Goal: Navigation & Orientation: Go to known website

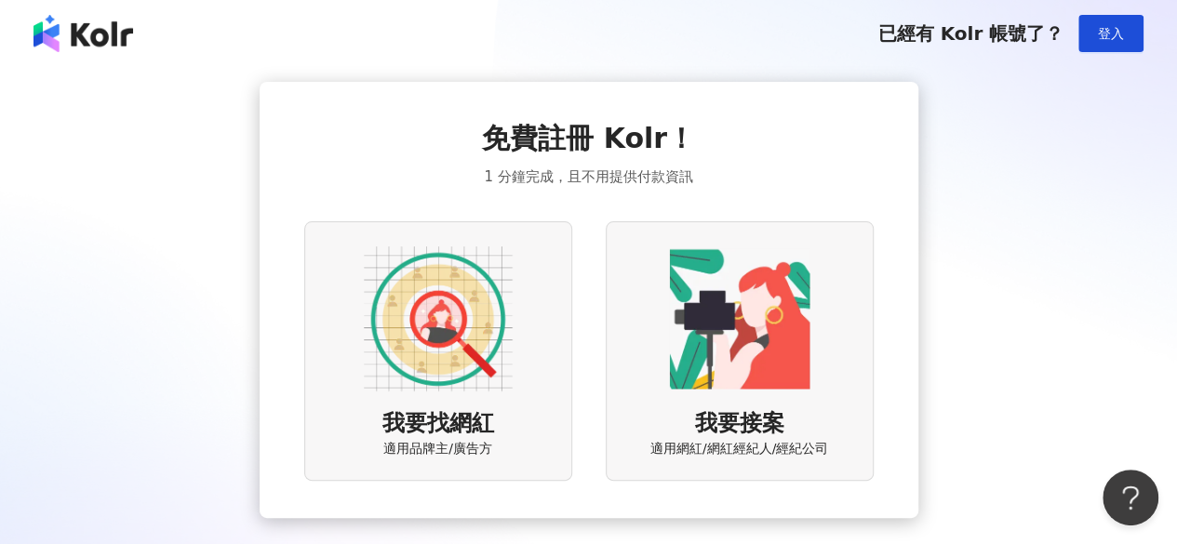
click at [495, 342] on img at bounding box center [438, 319] width 149 height 149
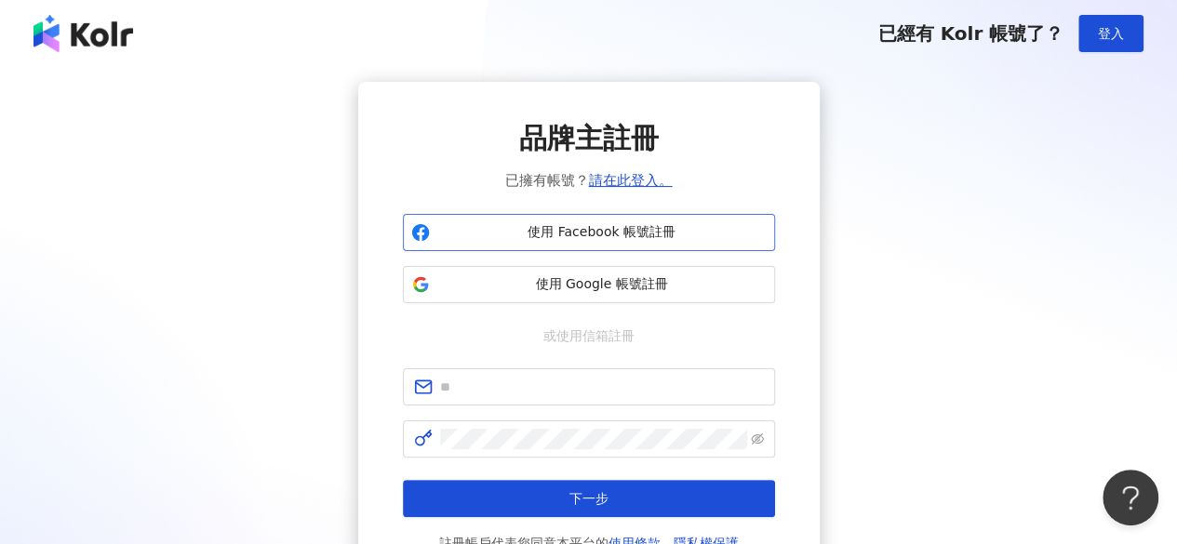
click at [510, 239] on span "使用 Facebook 帳號註冊" at bounding box center [601, 232] width 329 height 19
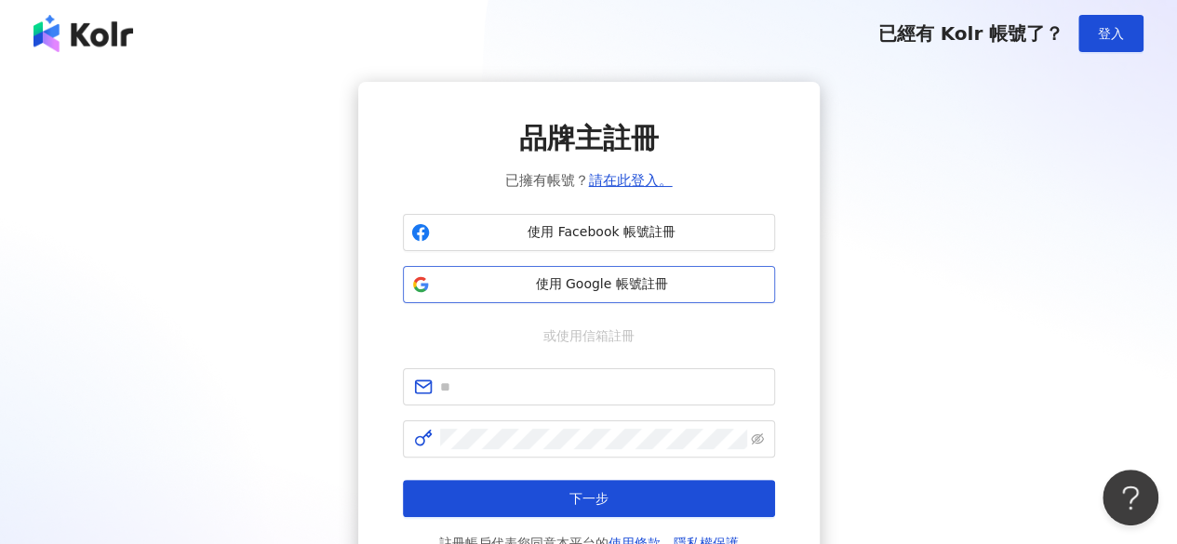
click at [637, 289] on span "使用 Google 帳號註冊" at bounding box center [601, 284] width 329 height 19
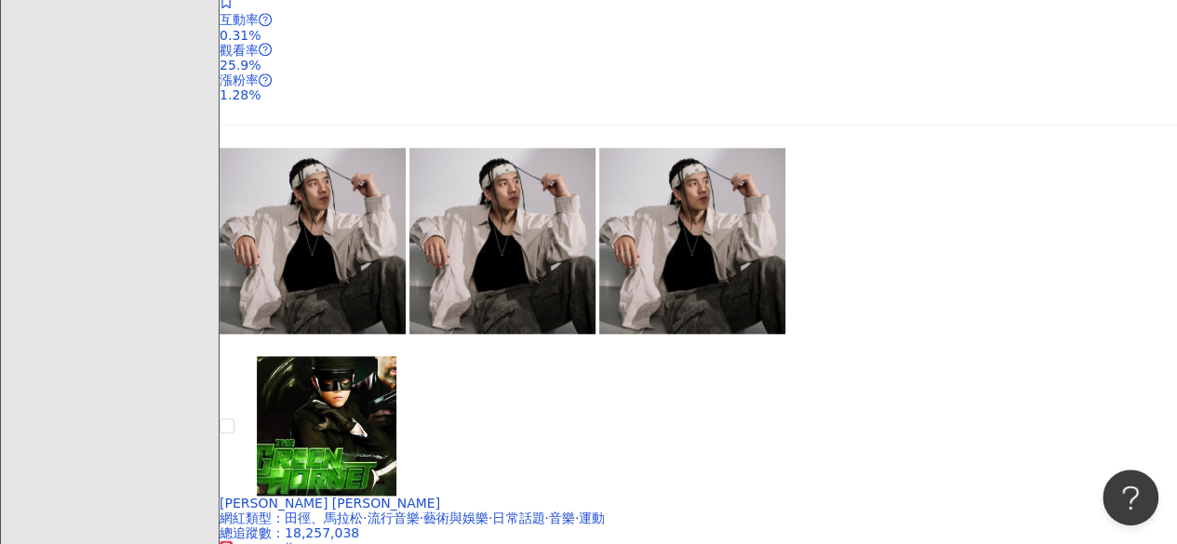
scroll to position [180, 0]
